Goal: Navigation & Orientation: Find specific page/section

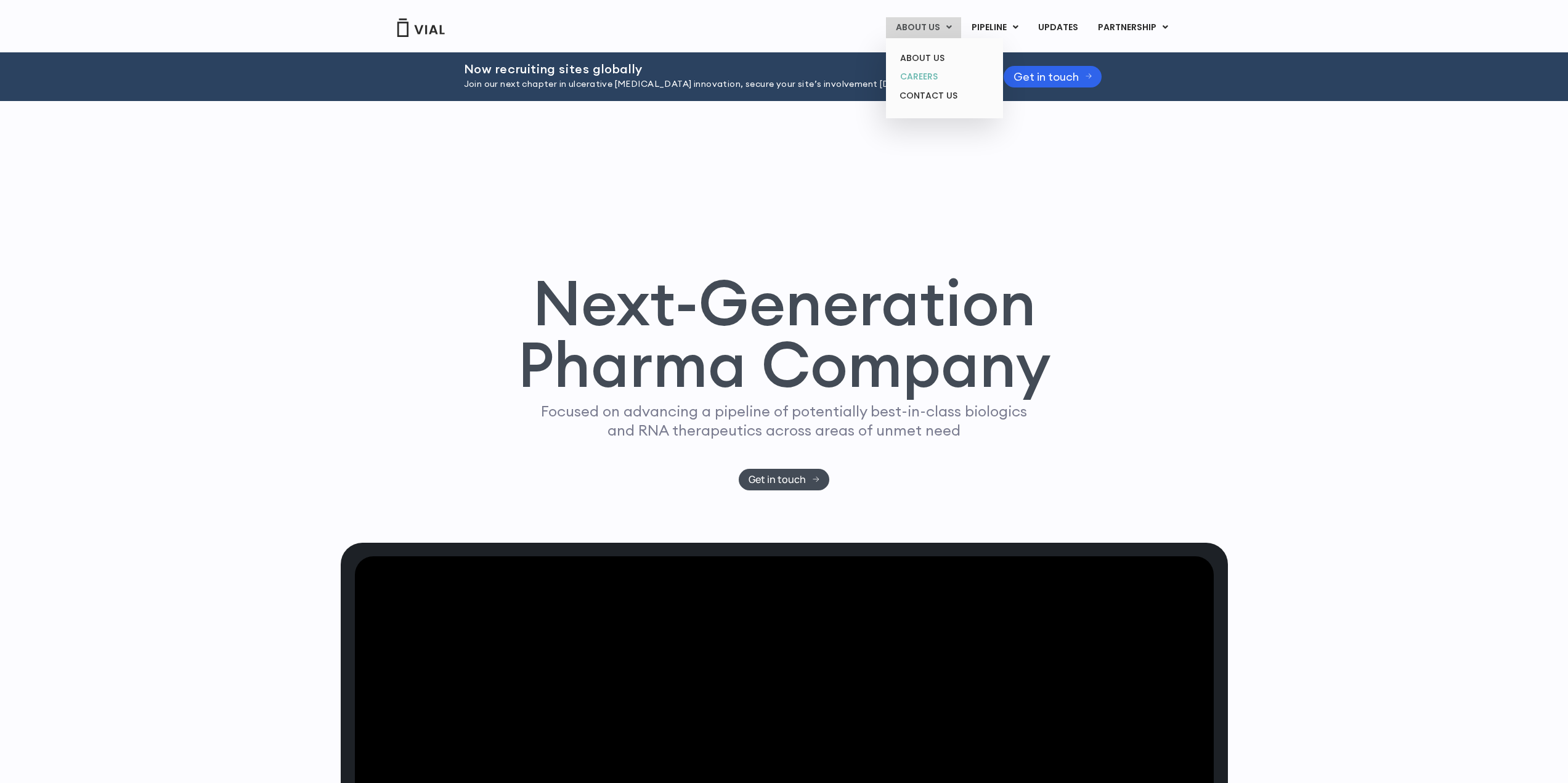
click at [922, 80] on link "CAREERS" at bounding box center [944, 76] width 108 height 19
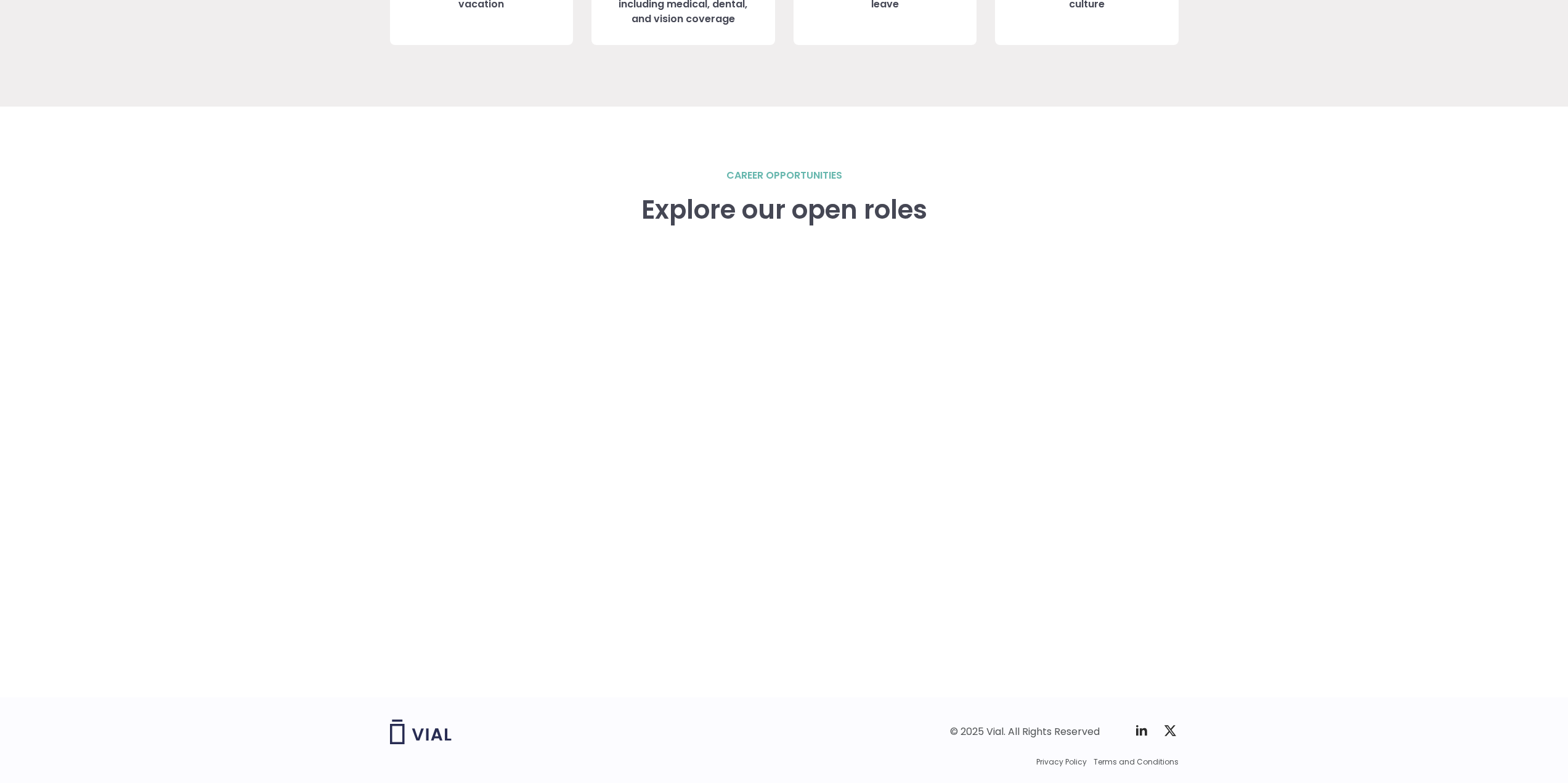
scroll to position [1602, 0]
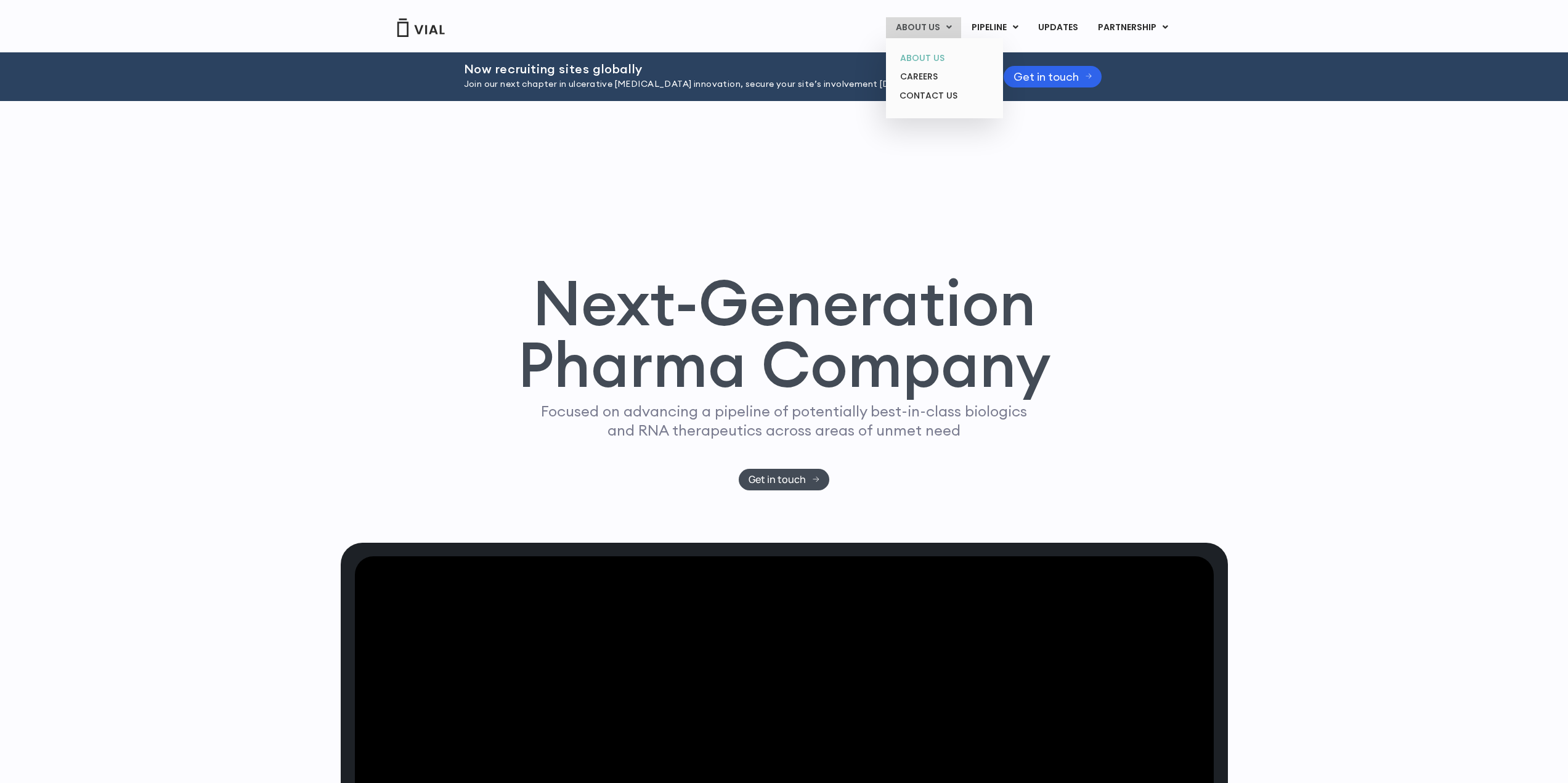
click at [925, 58] on link "ABOUT US" at bounding box center [944, 58] width 108 height 19
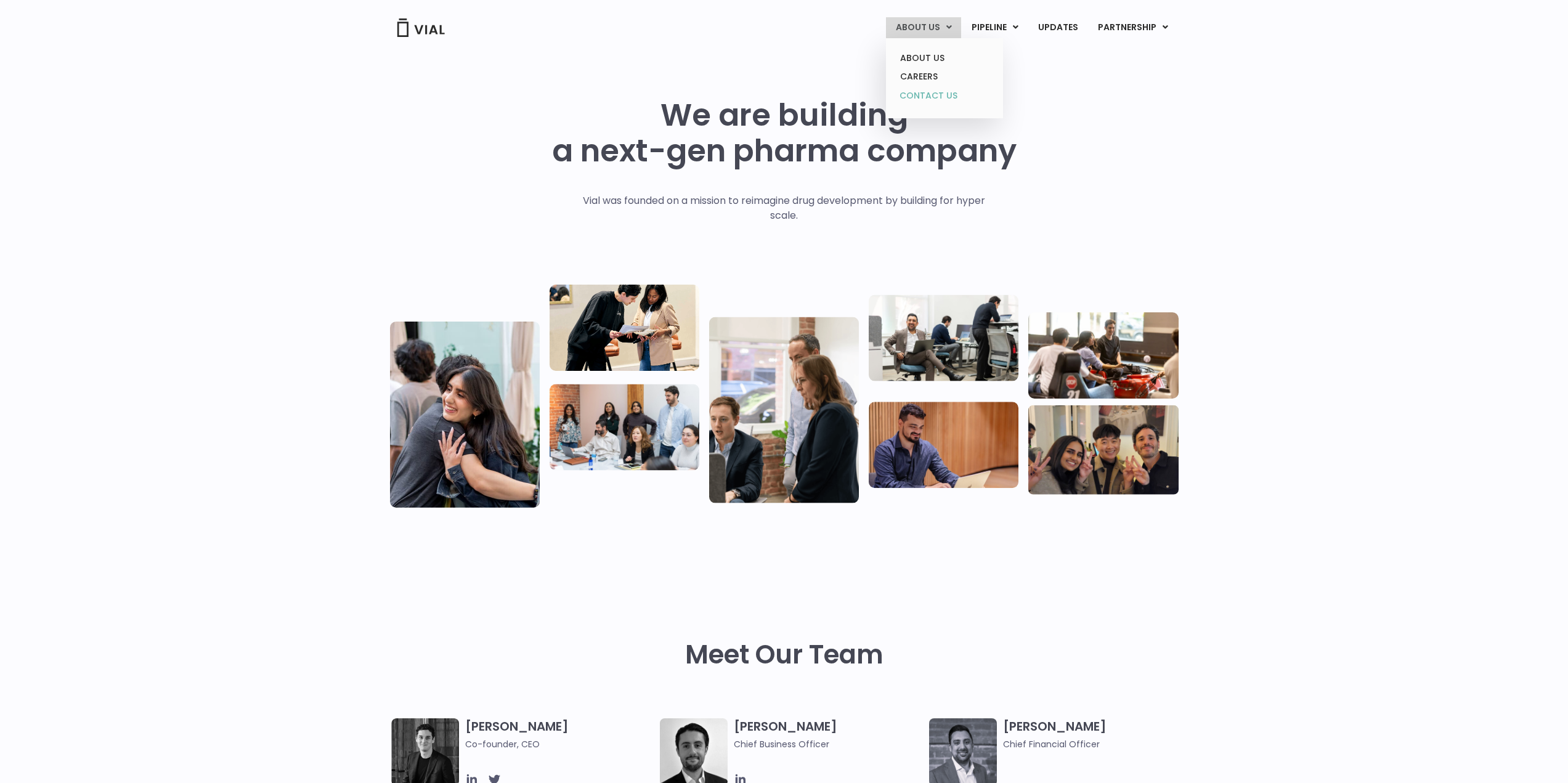
click at [932, 93] on link "CONTACT US" at bounding box center [944, 96] width 108 height 19
